Goal: Task Accomplishment & Management: Manage account settings

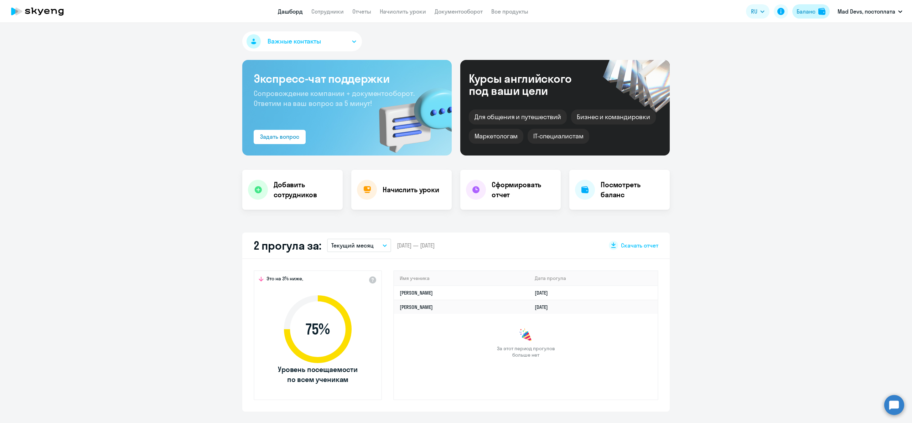
click at [807, 11] on div "Баланс" at bounding box center [806, 11] width 19 height 9
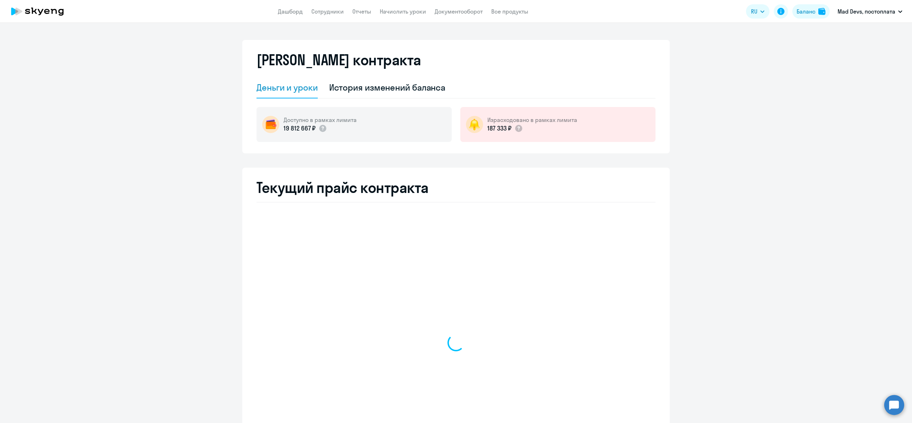
select select "english_adult_not_native_speaker"
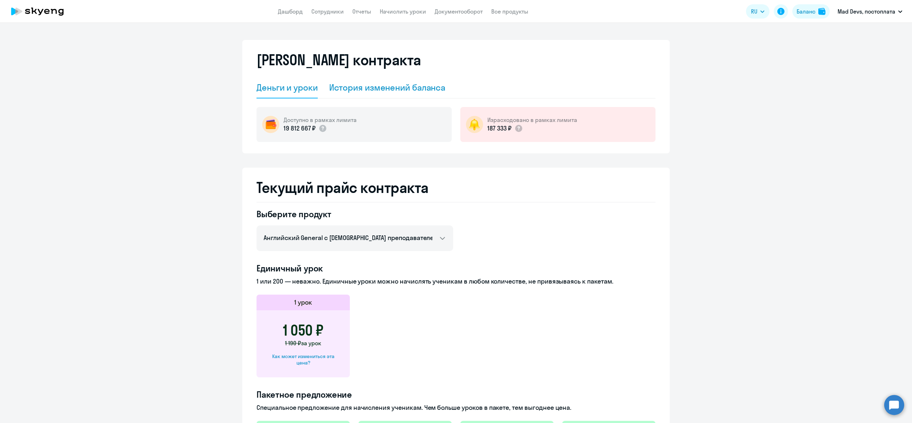
click at [346, 98] on div "История изменений баланса" at bounding box center [387, 87] width 117 height 21
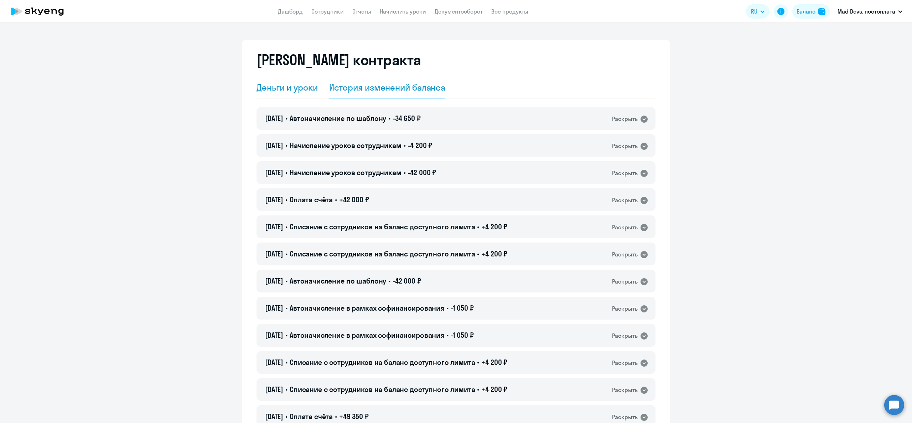
click at [283, 87] on div "Деньги и уроки" at bounding box center [287, 87] width 61 height 11
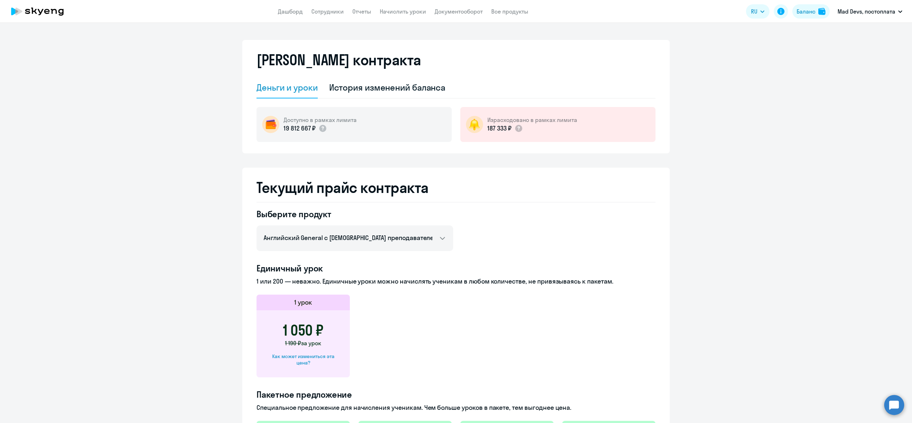
scroll to position [143, 0]
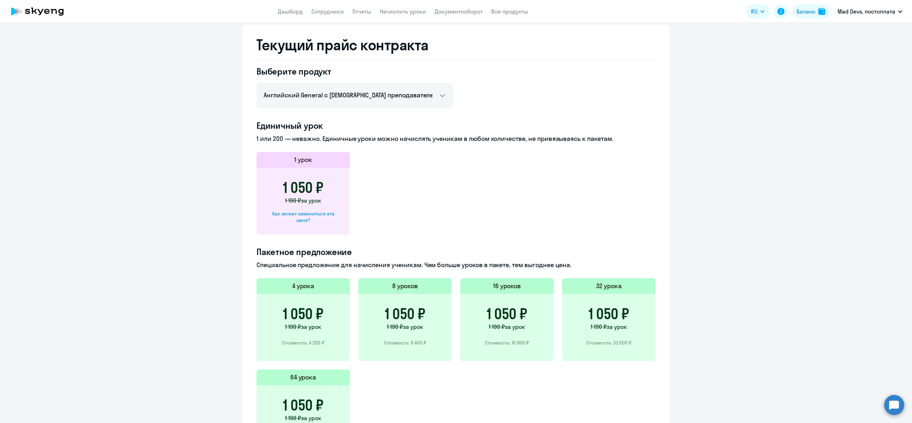
click at [299, 224] on div "1 050 ₽ 1 190 ₽ за урок Как может измениться эта цена?" at bounding box center [303, 200] width 93 height 67
click at [296, 219] on div "Как может измениться эта цена?" at bounding box center [303, 216] width 71 height 13
select select "english_adult_not_native_speaker"
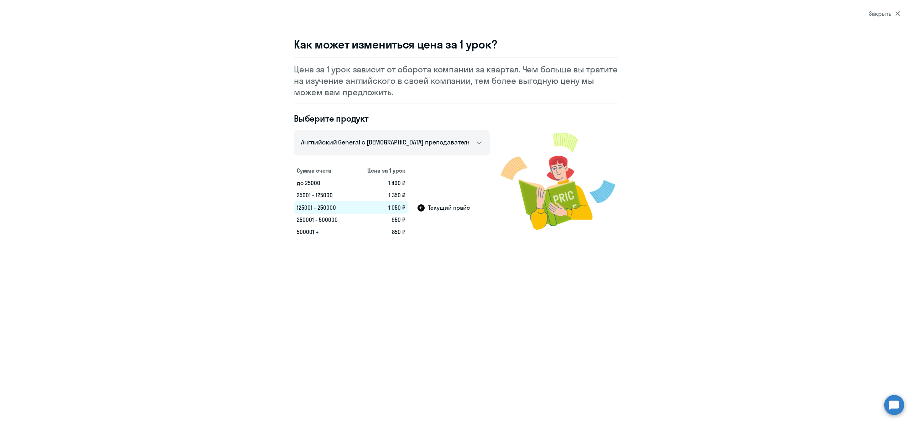
click at [327, 200] on td "25001 - 125000" at bounding box center [323, 195] width 59 height 12
click at [321, 194] on td "25001 - 125000" at bounding box center [323, 195] width 59 height 12
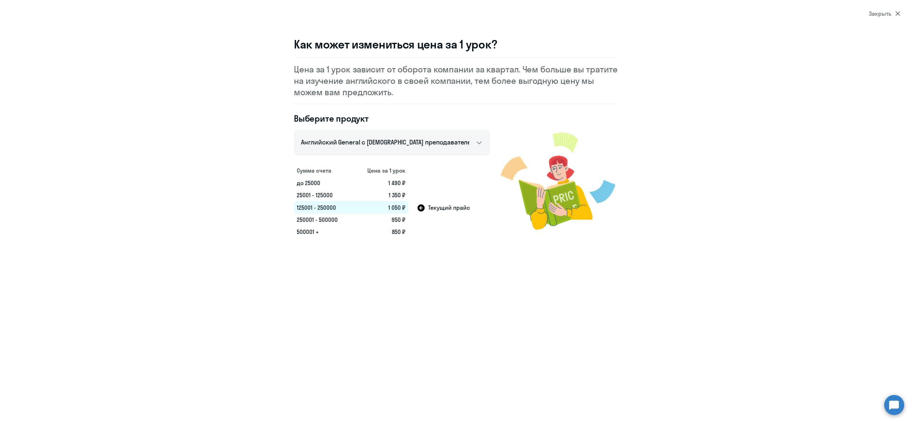
click at [404, 179] on td "1 490 ₽" at bounding box center [381, 183] width 56 height 12
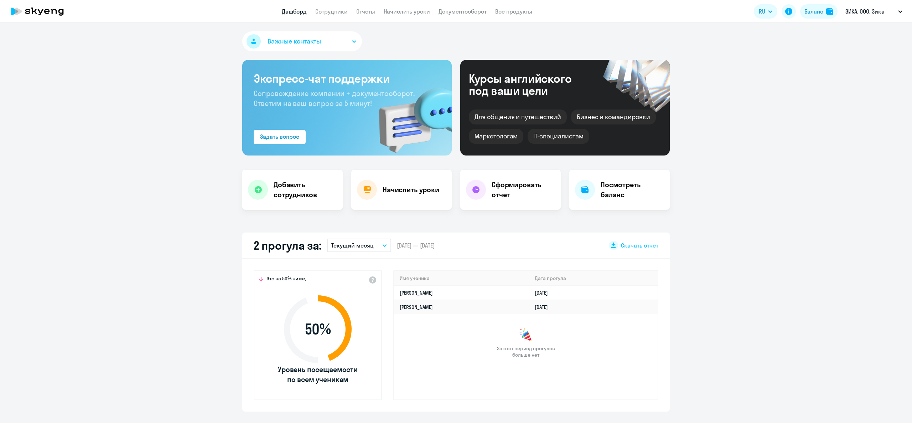
select select "30"
click at [337, 9] on link "Сотрудники" at bounding box center [331, 11] width 32 height 7
select select "30"
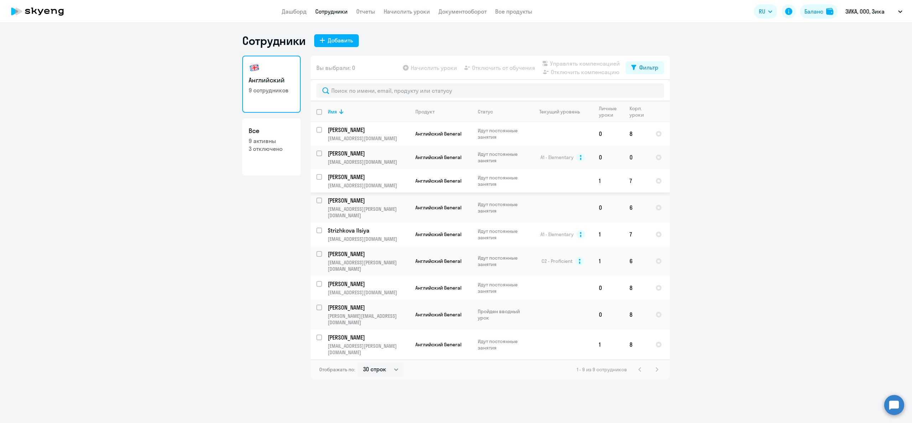
click at [318, 178] on input "select row 42277126" at bounding box center [323, 181] width 14 height 14
checkbox input "true"
click at [499, 76] on div "Вы выбрали: 1 Начислить уроки Отключить от обучения Управлять компенсацией Откл…" at bounding box center [490, 68] width 359 height 24
click at [500, 67] on span "Отключить от обучения" at bounding box center [503, 67] width 63 height 9
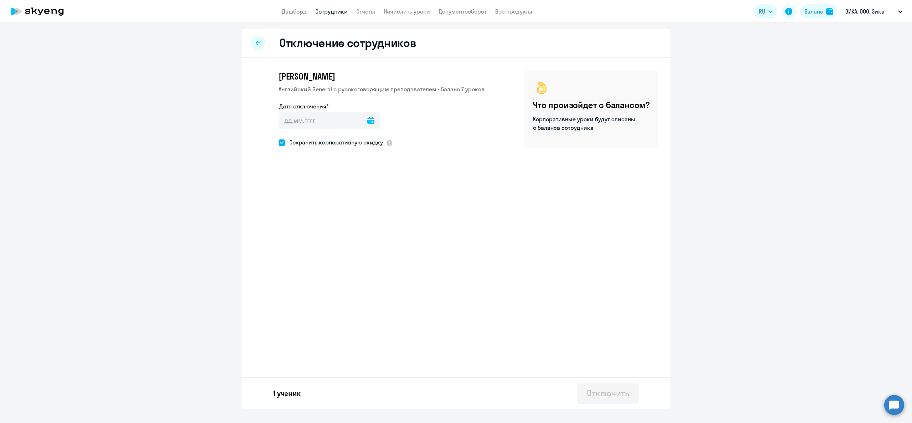
click at [368, 120] on icon at bounding box center [370, 120] width 7 height 7
click at [343, 189] on span "5" at bounding box center [345, 187] width 13 height 13
type input "05.09.2025"
type input "5.9.2025"
click at [598, 396] on div "Отключить" at bounding box center [608, 392] width 42 height 11
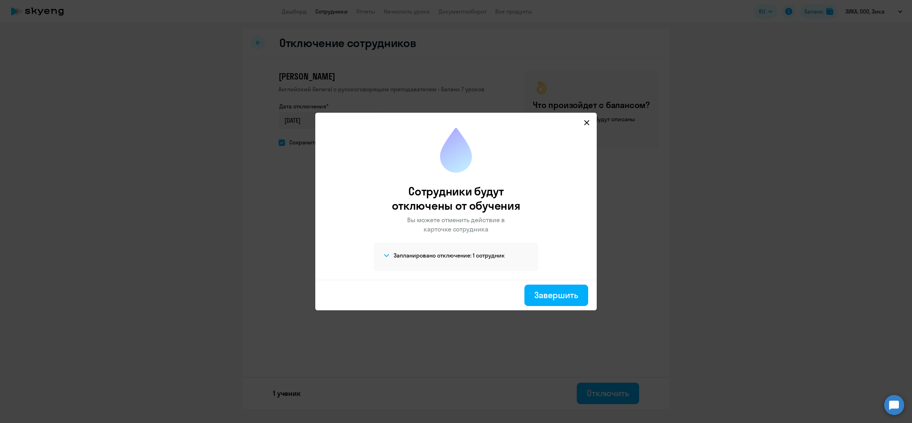
click at [480, 253] on h4 "Запланировано отключение: 1 сотрудник" at bounding box center [449, 255] width 111 height 8
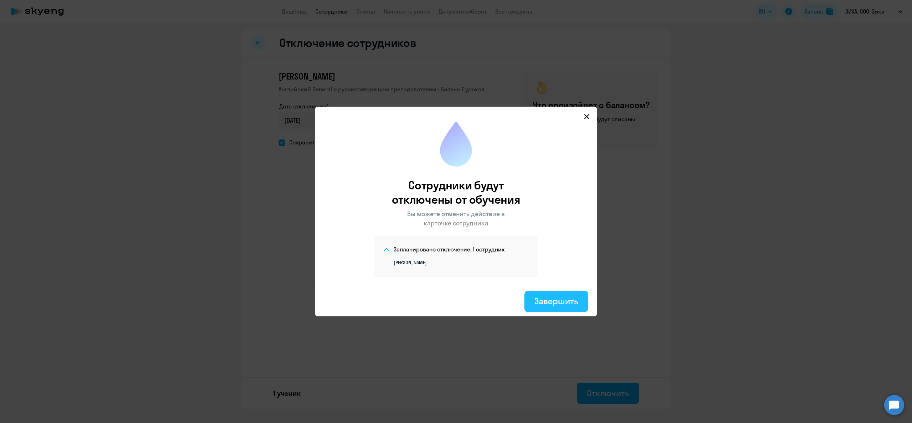
click at [565, 308] on button "Завершить" at bounding box center [556, 300] width 64 height 21
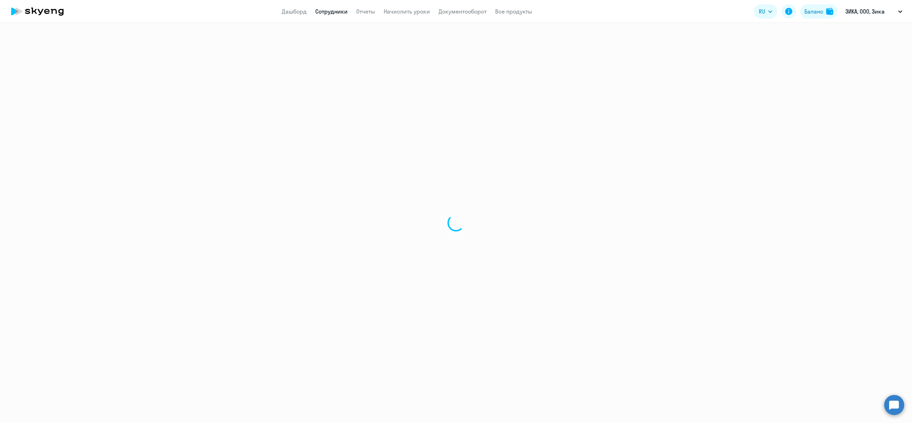
select select "30"
